Goal: Transaction & Acquisition: Register for event/course

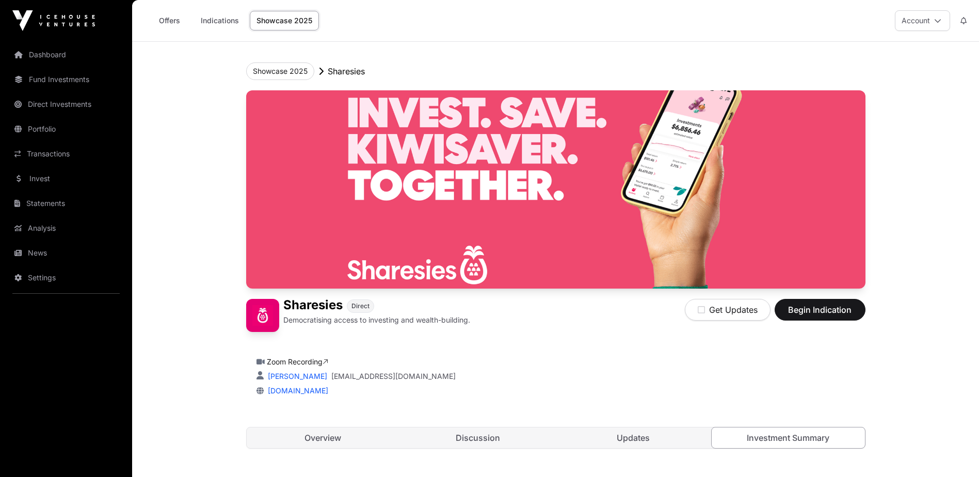
click at [61, 104] on link "Direct Investments" at bounding box center [66, 104] width 116 height 23
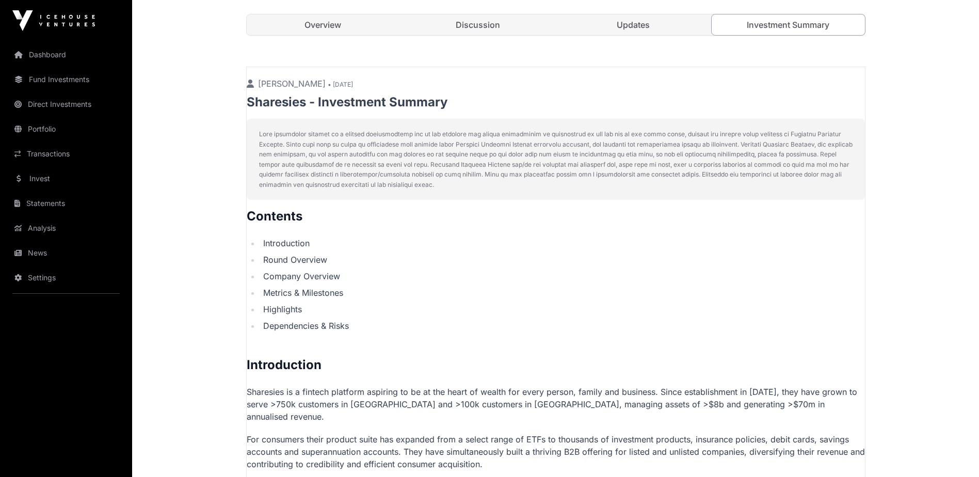
scroll to position [310, 0]
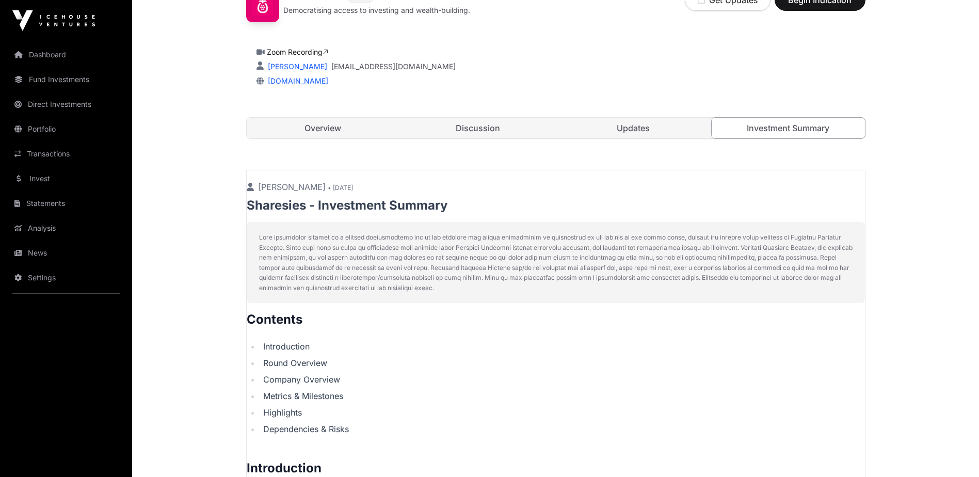
click at [64, 80] on link "Fund Investments" at bounding box center [66, 79] width 116 height 23
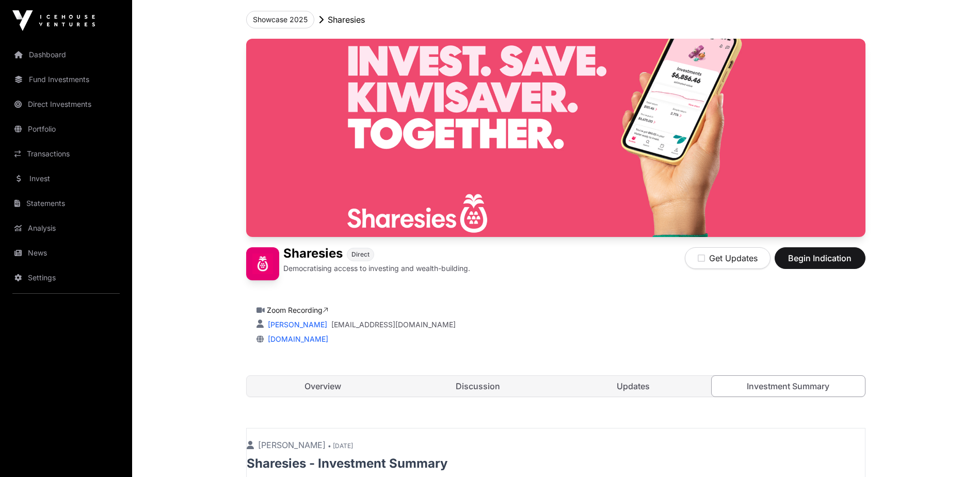
scroll to position [0, 0]
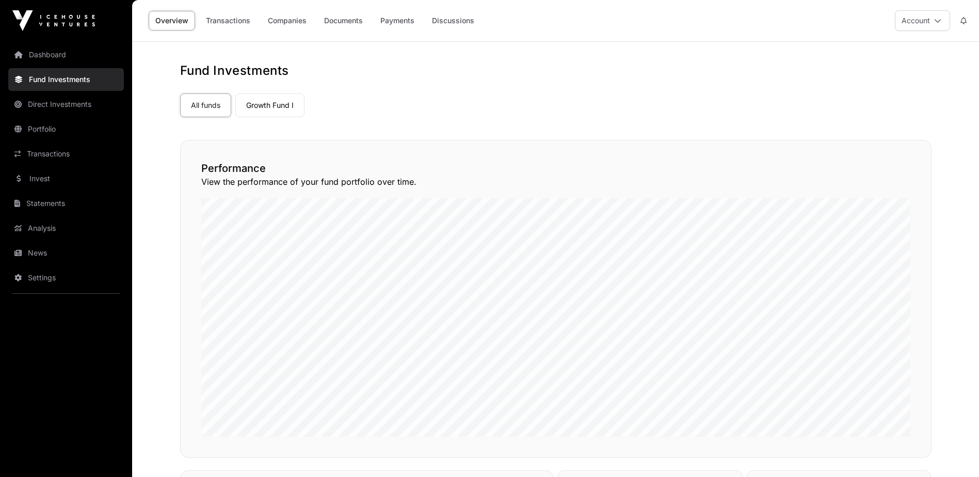
click at [63, 103] on link "Direct Investments" at bounding box center [66, 104] width 116 height 23
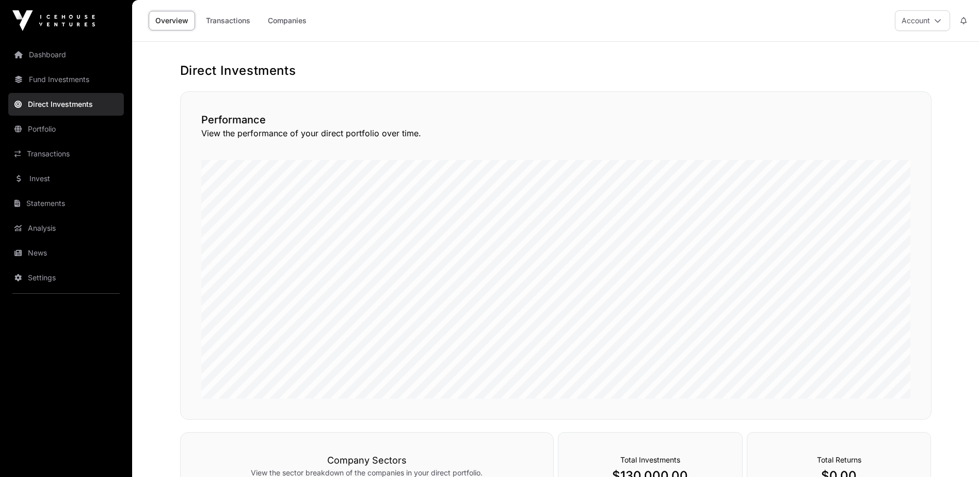
click at [278, 21] on link "Companies" at bounding box center [287, 21] width 52 height 20
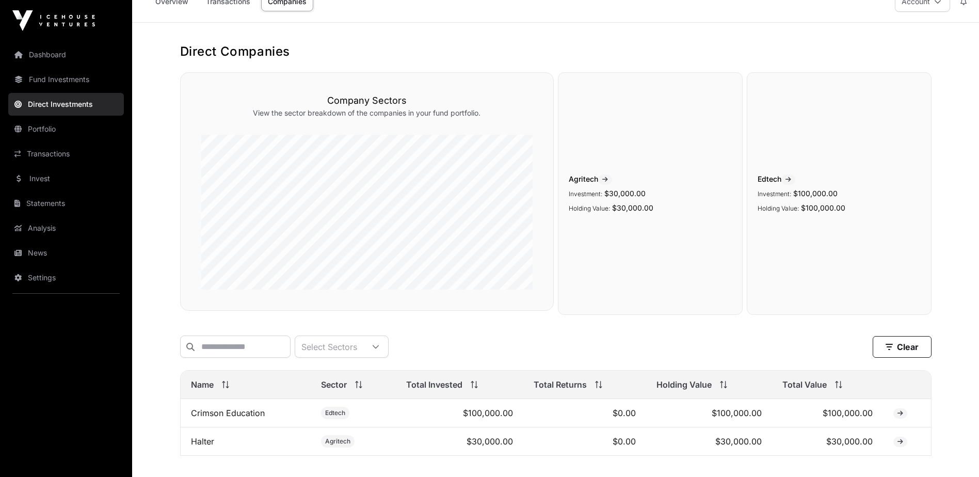
scroll to position [52, 0]
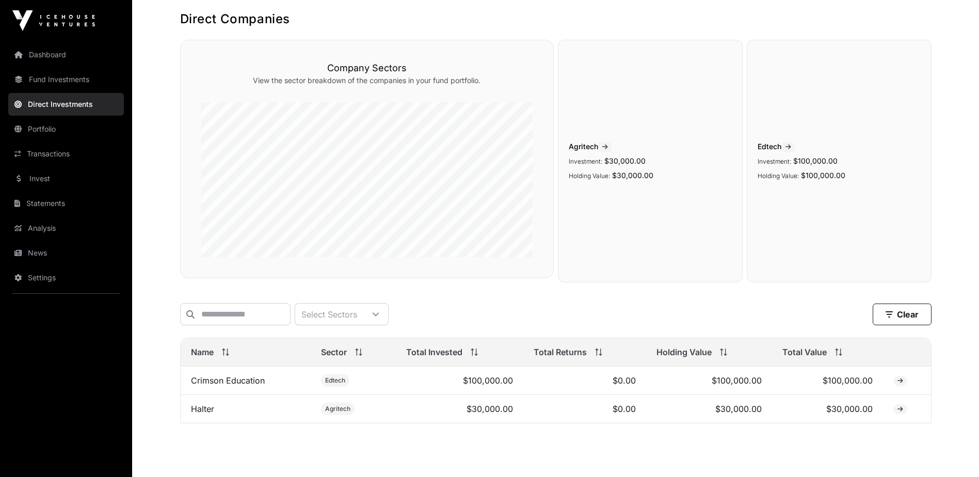
click at [45, 177] on link "Invest" at bounding box center [66, 178] width 116 height 23
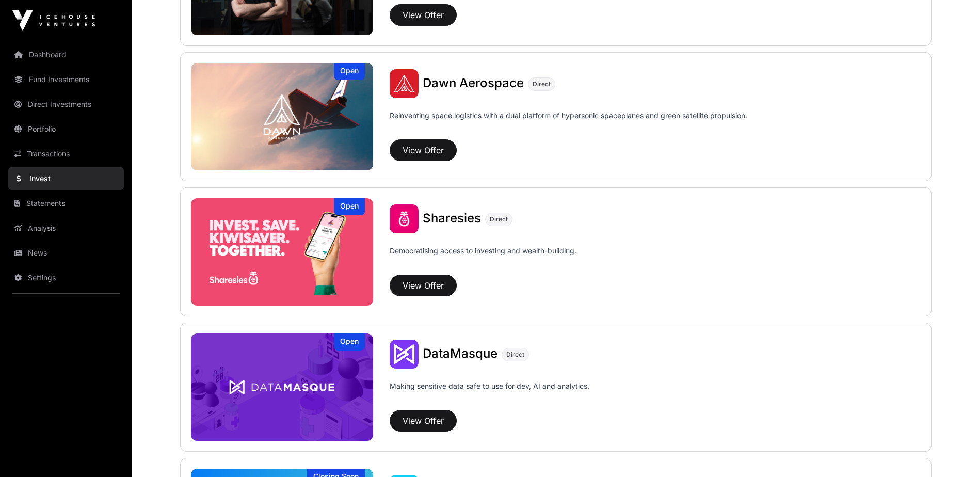
scroll to position [1135, 0]
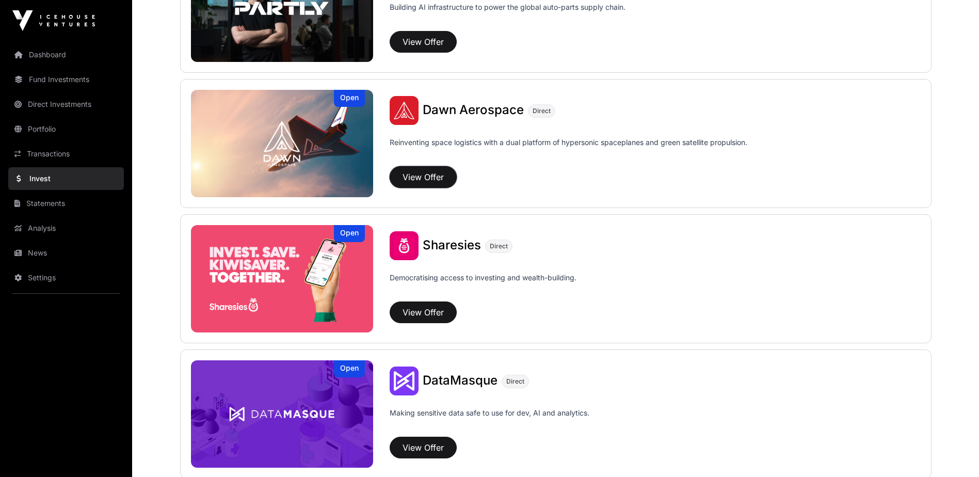
click at [425, 176] on button "View Offer" at bounding box center [422, 177] width 67 height 22
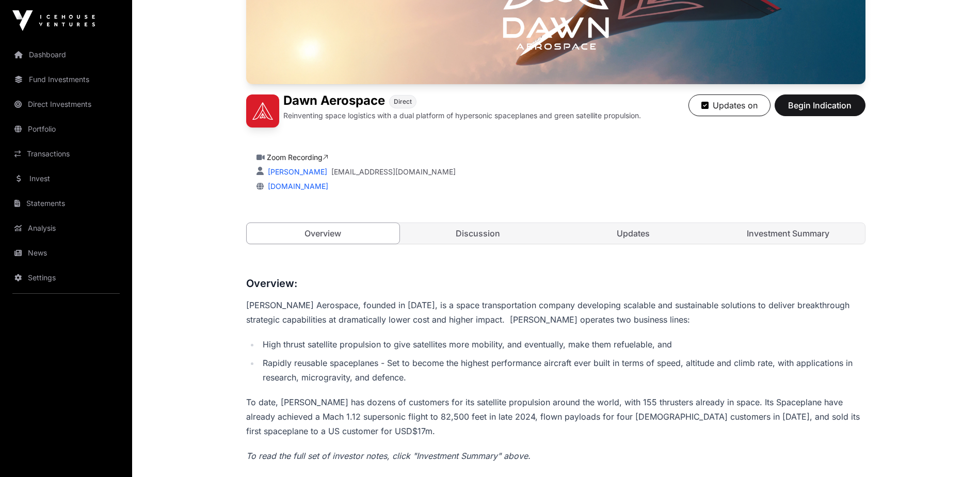
scroll to position [155, 0]
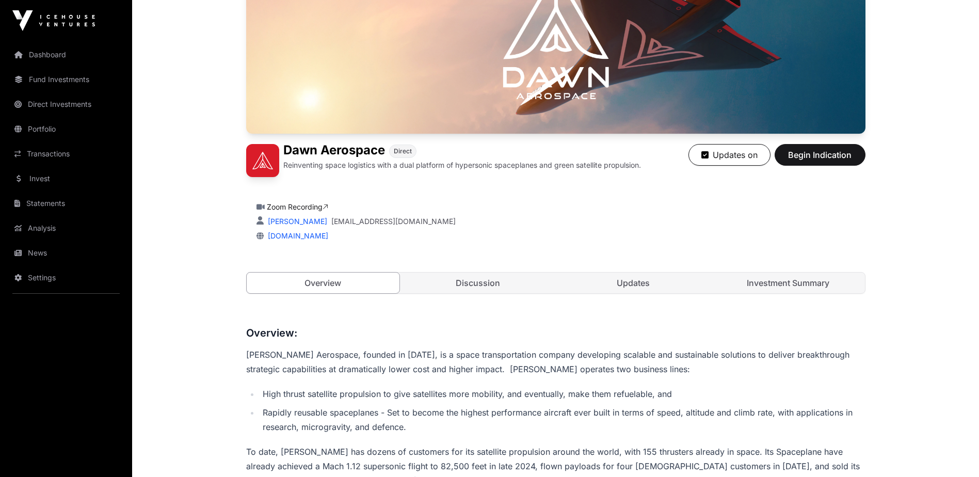
click at [486, 281] on link "Discussion" at bounding box center [477, 282] width 153 height 21
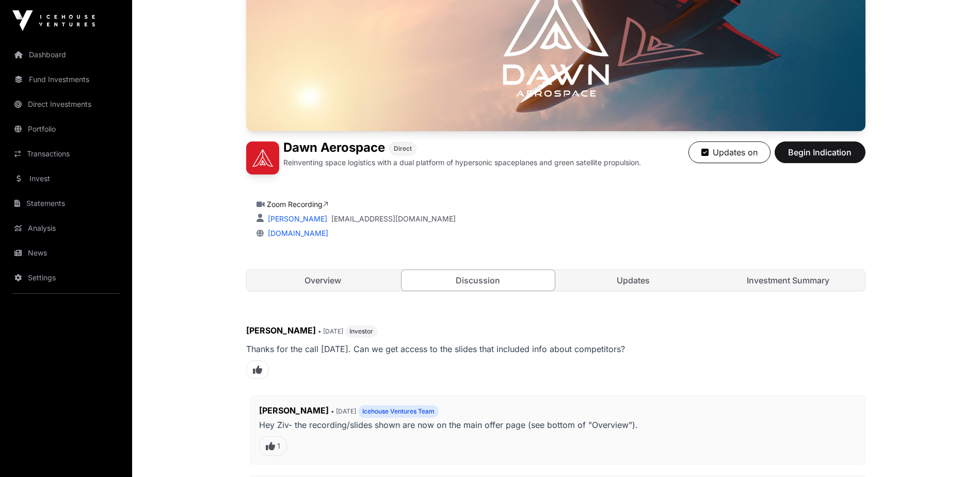
scroll to position [242, 0]
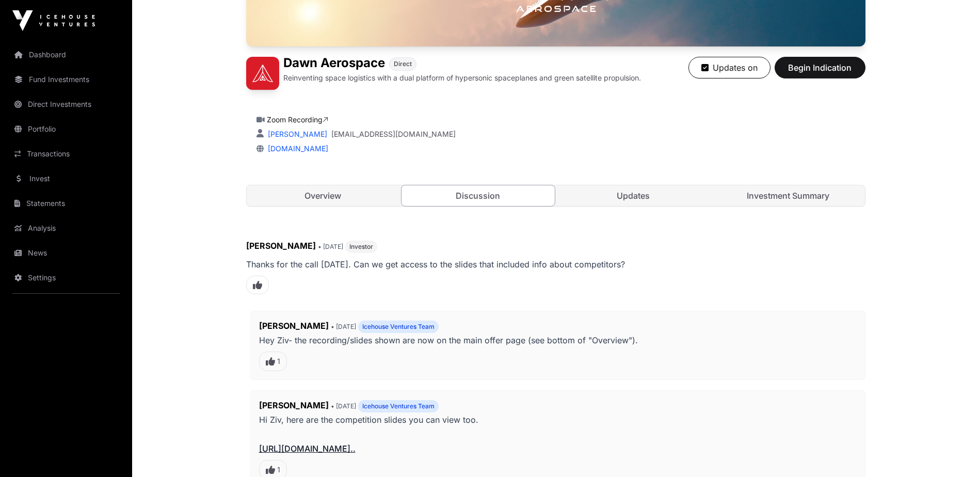
click at [629, 193] on link "Updates" at bounding box center [633, 195] width 153 height 21
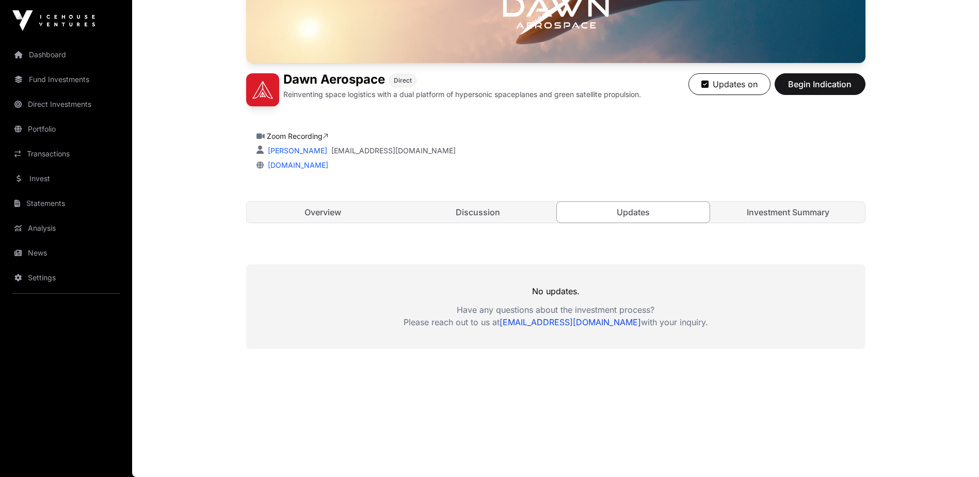
scroll to position [225, 0]
click at [777, 210] on link "Investment Summary" at bounding box center [787, 212] width 153 height 21
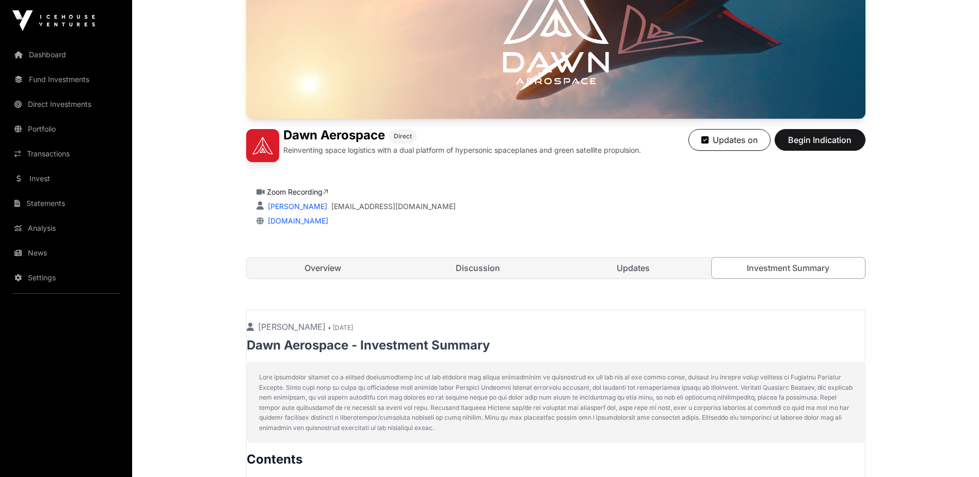
scroll to position [103, 0]
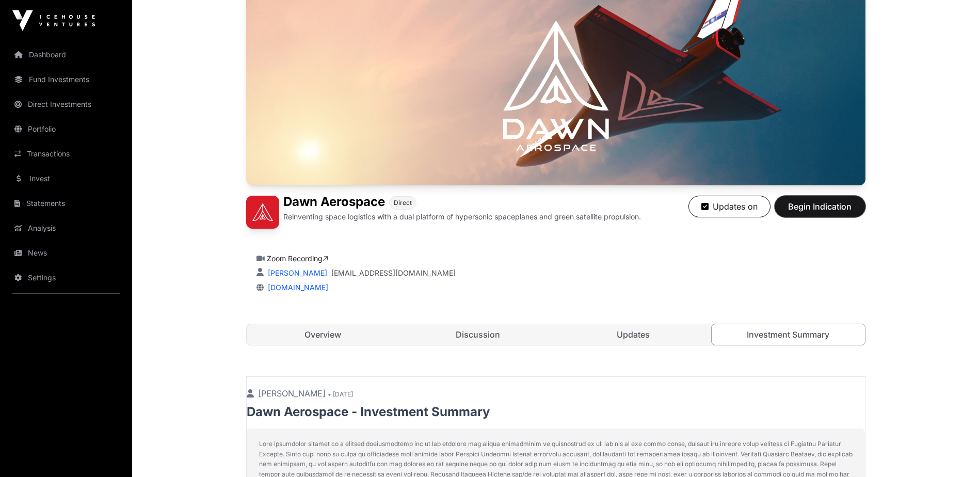
click at [808, 205] on span "Begin Indication" at bounding box center [819, 206] width 65 height 12
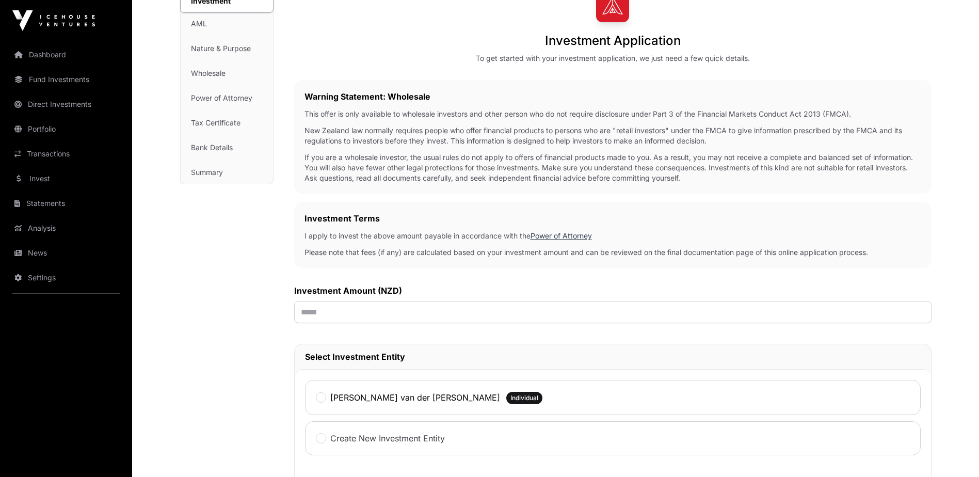
scroll to position [103, 0]
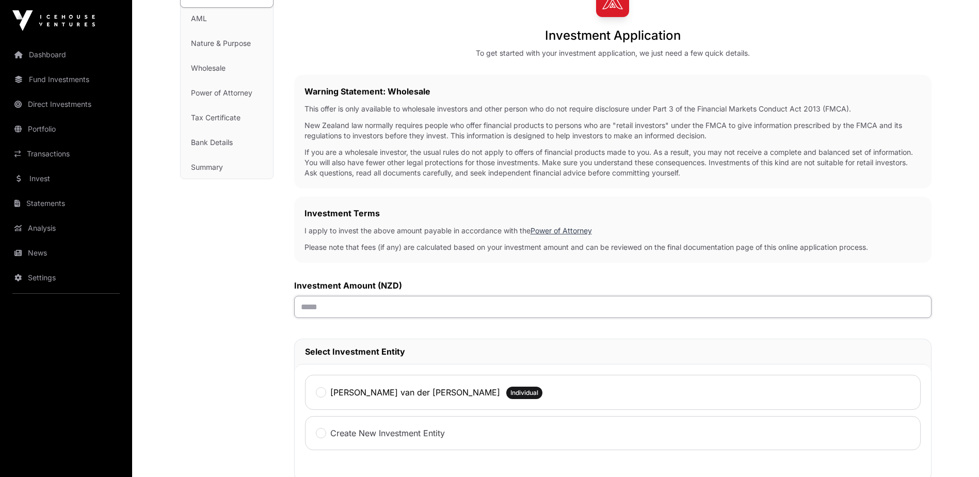
click at [332, 310] on input "text" at bounding box center [612, 307] width 637 height 22
type input "*******"
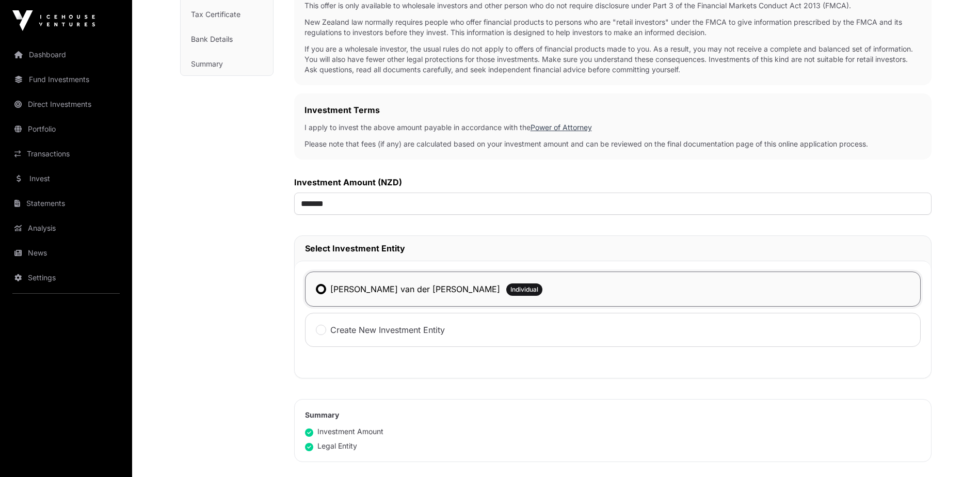
scroll to position [433, 0]
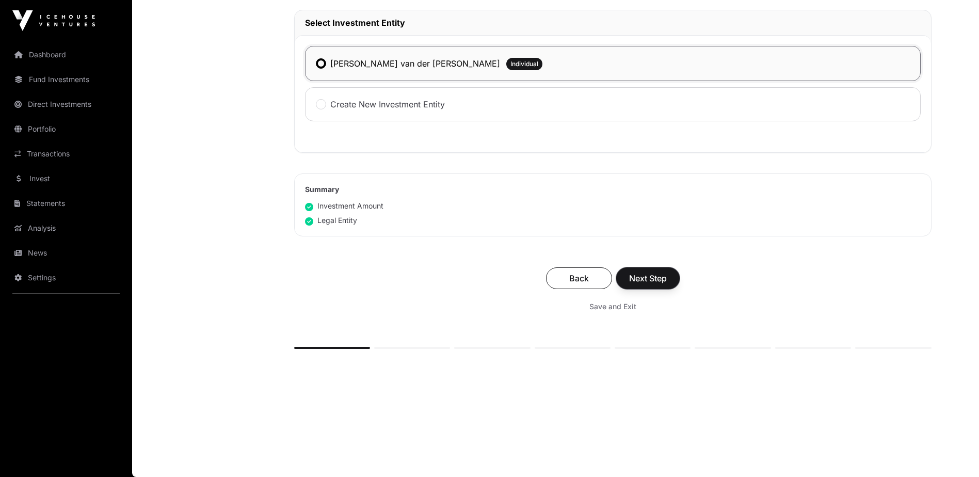
click at [641, 278] on span "Next Step" at bounding box center [648, 278] width 38 height 12
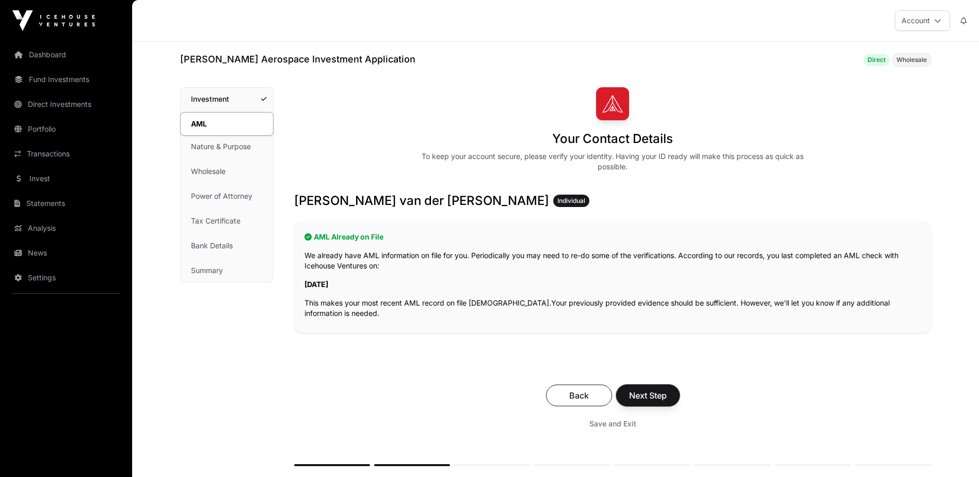
click at [659, 394] on span "Next Step" at bounding box center [648, 395] width 38 height 12
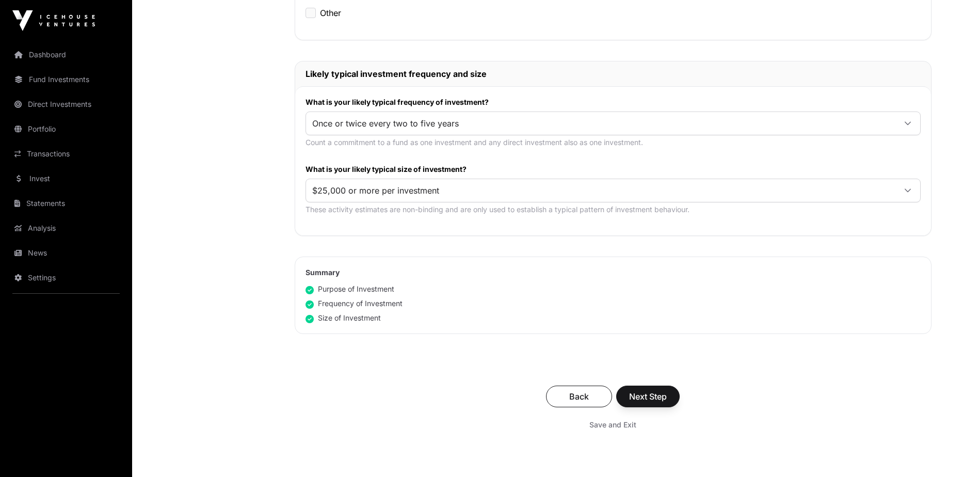
scroll to position [464, 0]
click at [648, 395] on span "Next Step" at bounding box center [648, 395] width 38 height 12
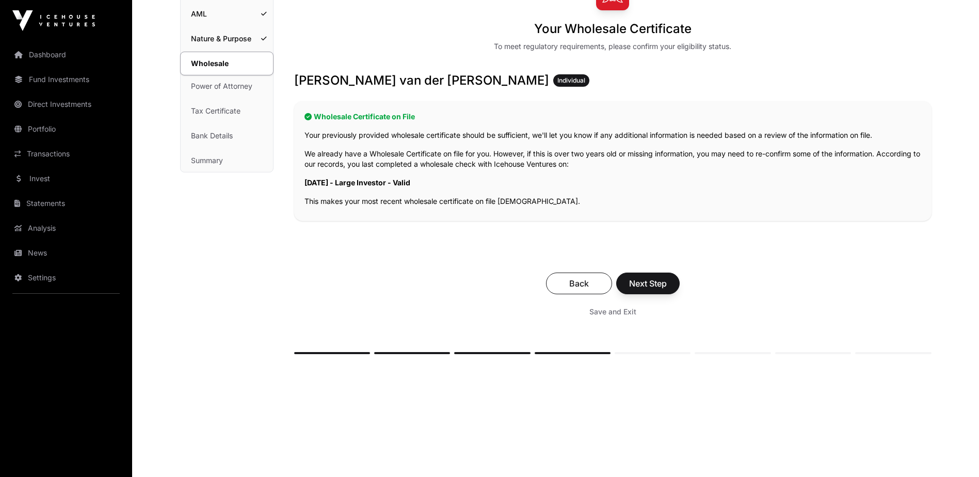
scroll to position [115, 0]
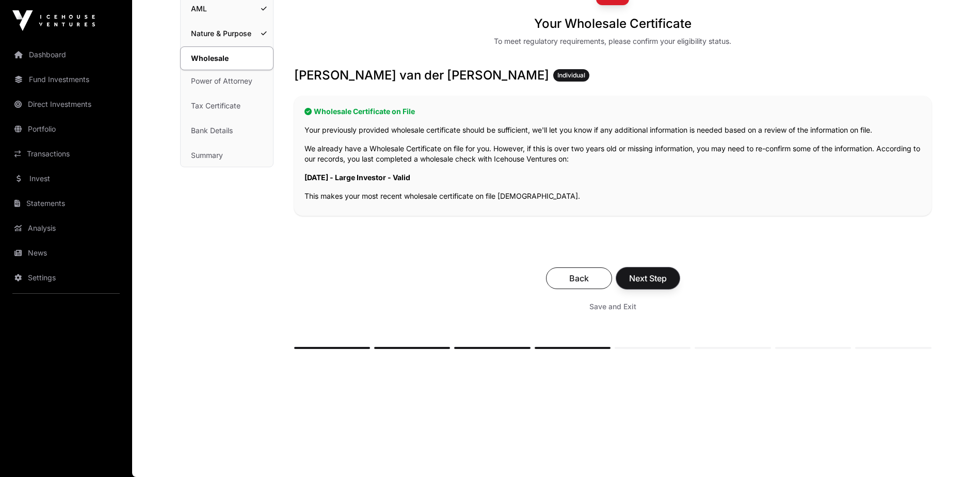
click at [648, 276] on span "Next Step" at bounding box center [648, 278] width 38 height 12
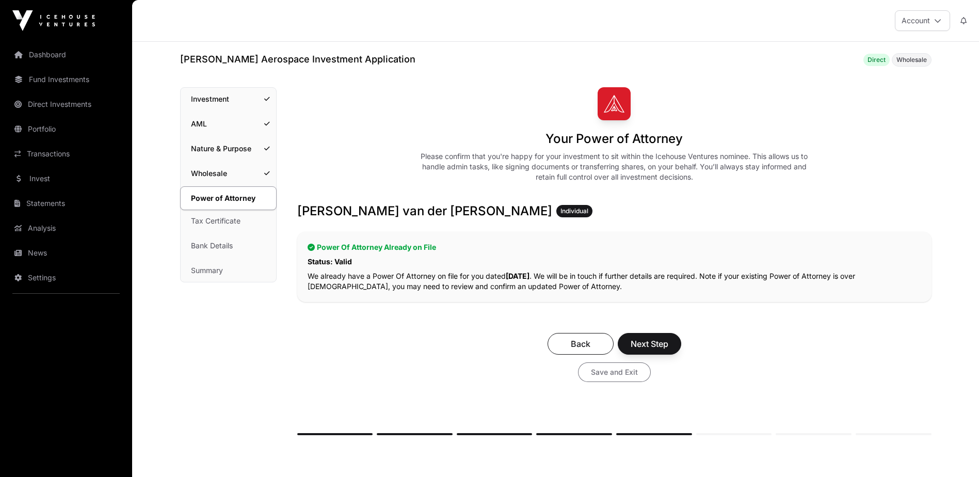
click at [609, 371] on span "Save and Exit" at bounding box center [614, 372] width 47 height 10
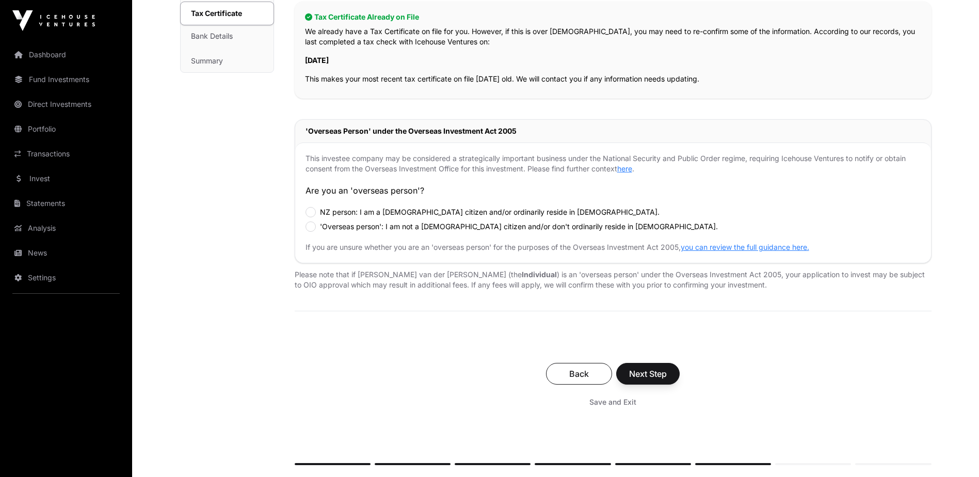
scroll to position [258, 0]
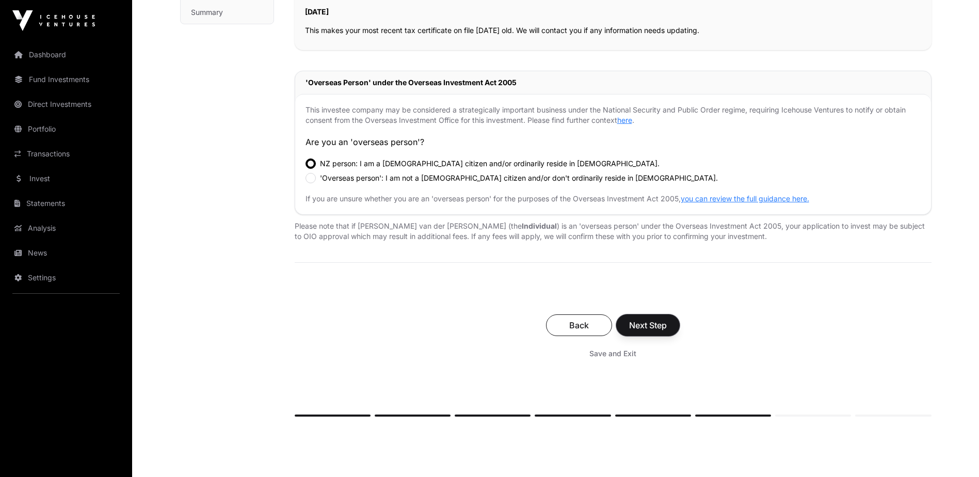
click at [639, 322] on span "Next Step" at bounding box center [648, 325] width 38 height 12
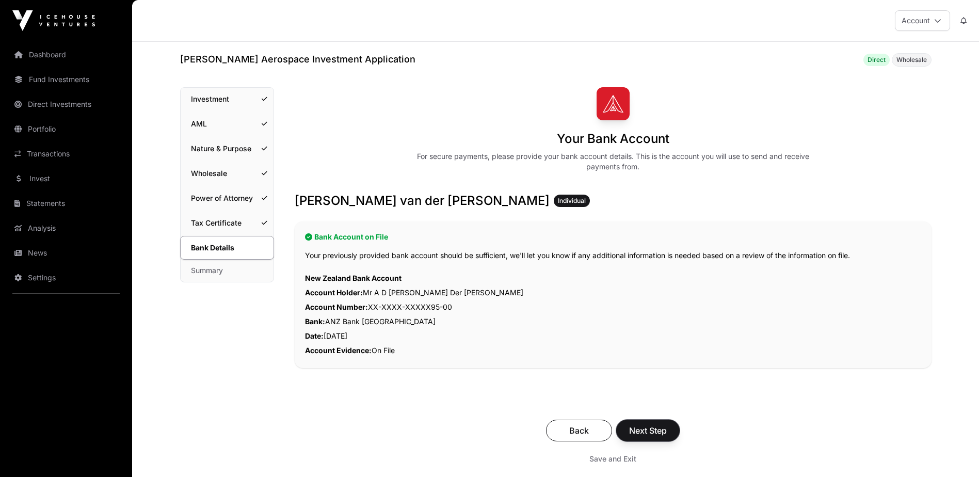
click at [659, 428] on span "Next Step" at bounding box center [648, 430] width 38 height 12
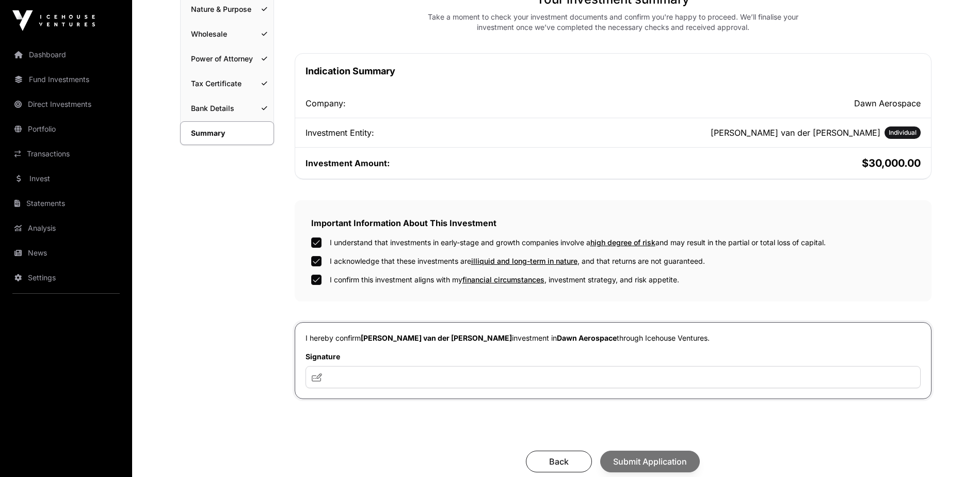
scroll to position [206, 0]
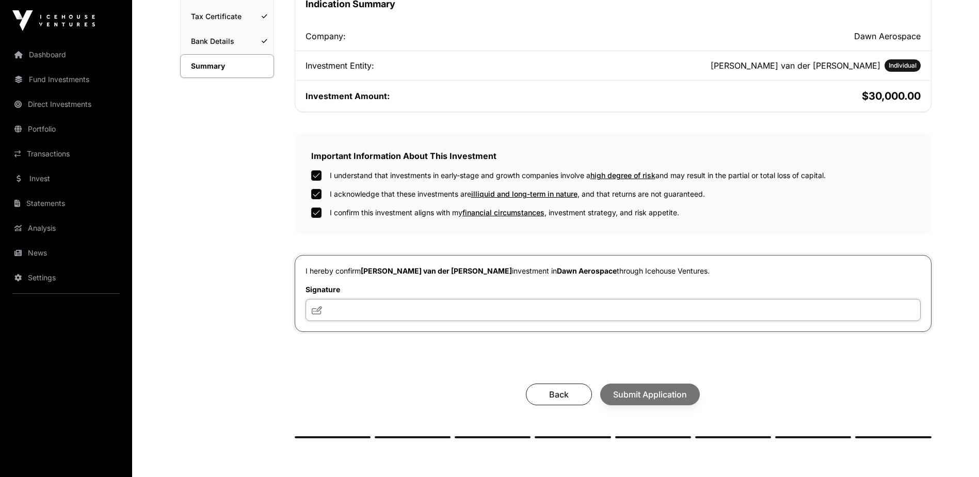
click at [333, 312] on input "text" at bounding box center [612, 310] width 615 height 22
type input "**********"
click at [647, 396] on span "Submit Application" at bounding box center [650, 394] width 74 height 12
